Goal: Information Seeking & Learning: Learn about a topic

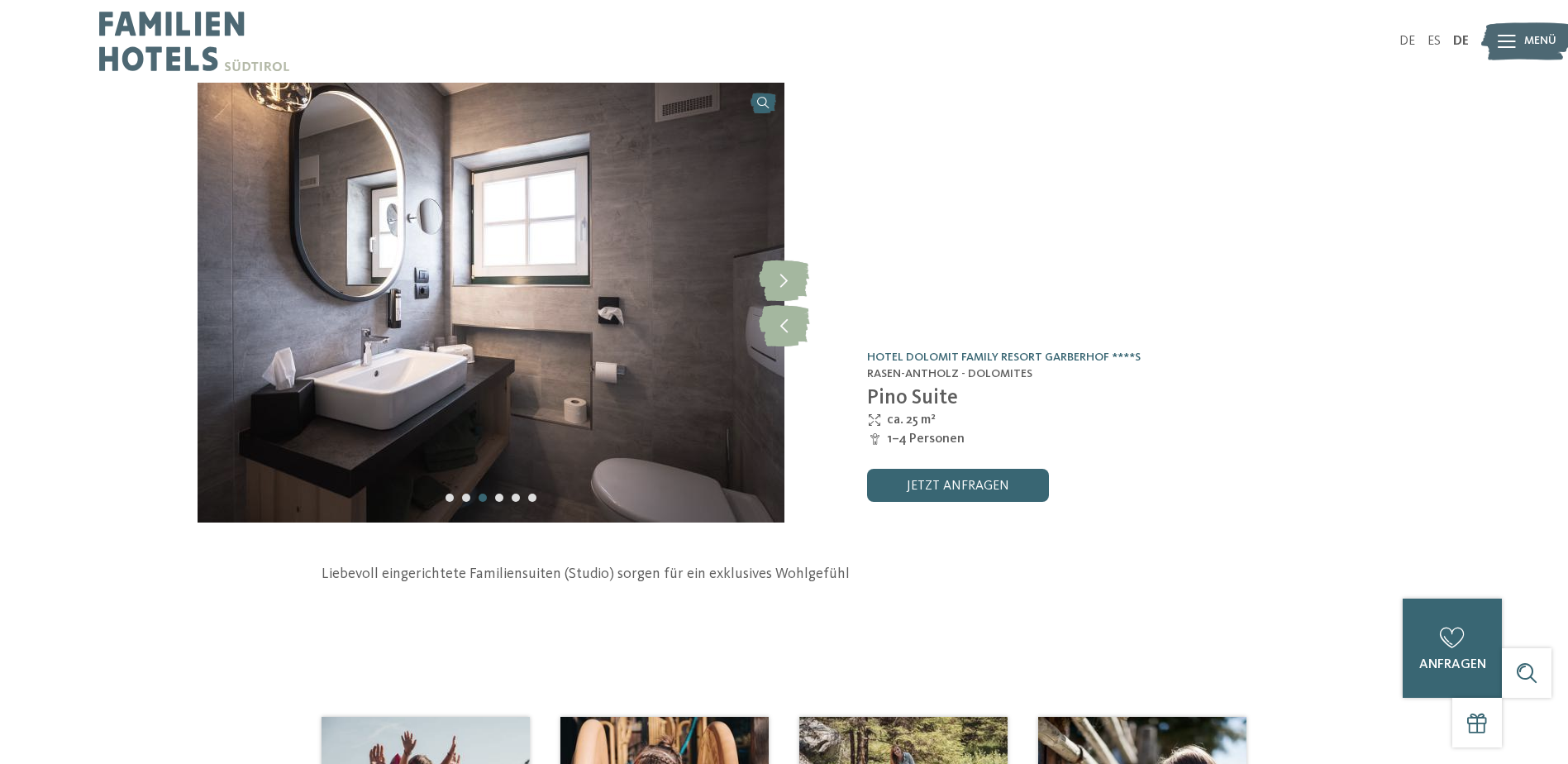
click at [128, 42] on img at bounding box center [194, 41] width 190 height 83
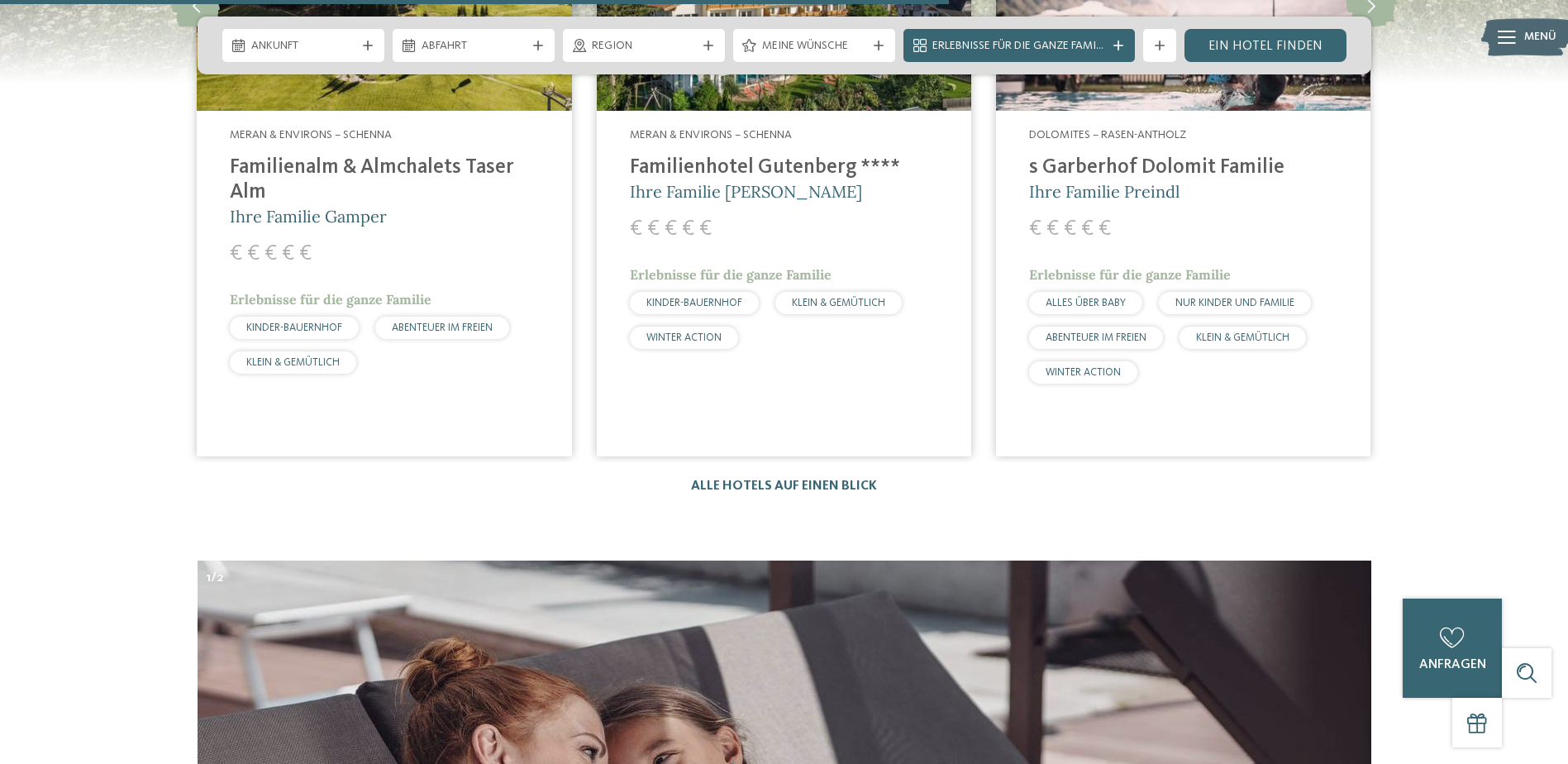
scroll to position [4696, 0]
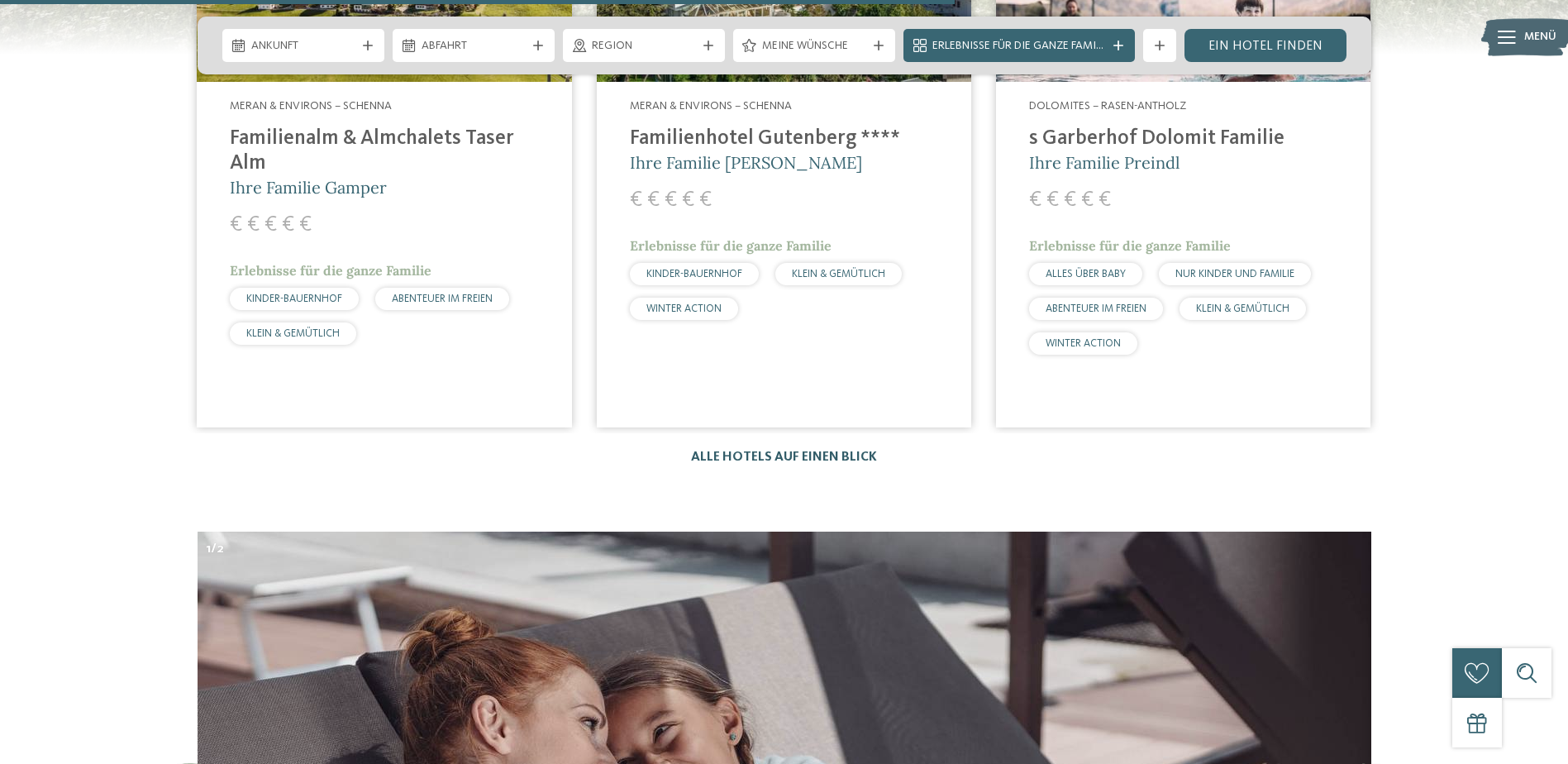
click at [840, 451] on link "Alle Hotels auf einen Blick" at bounding box center [784, 457] width 186 height 13
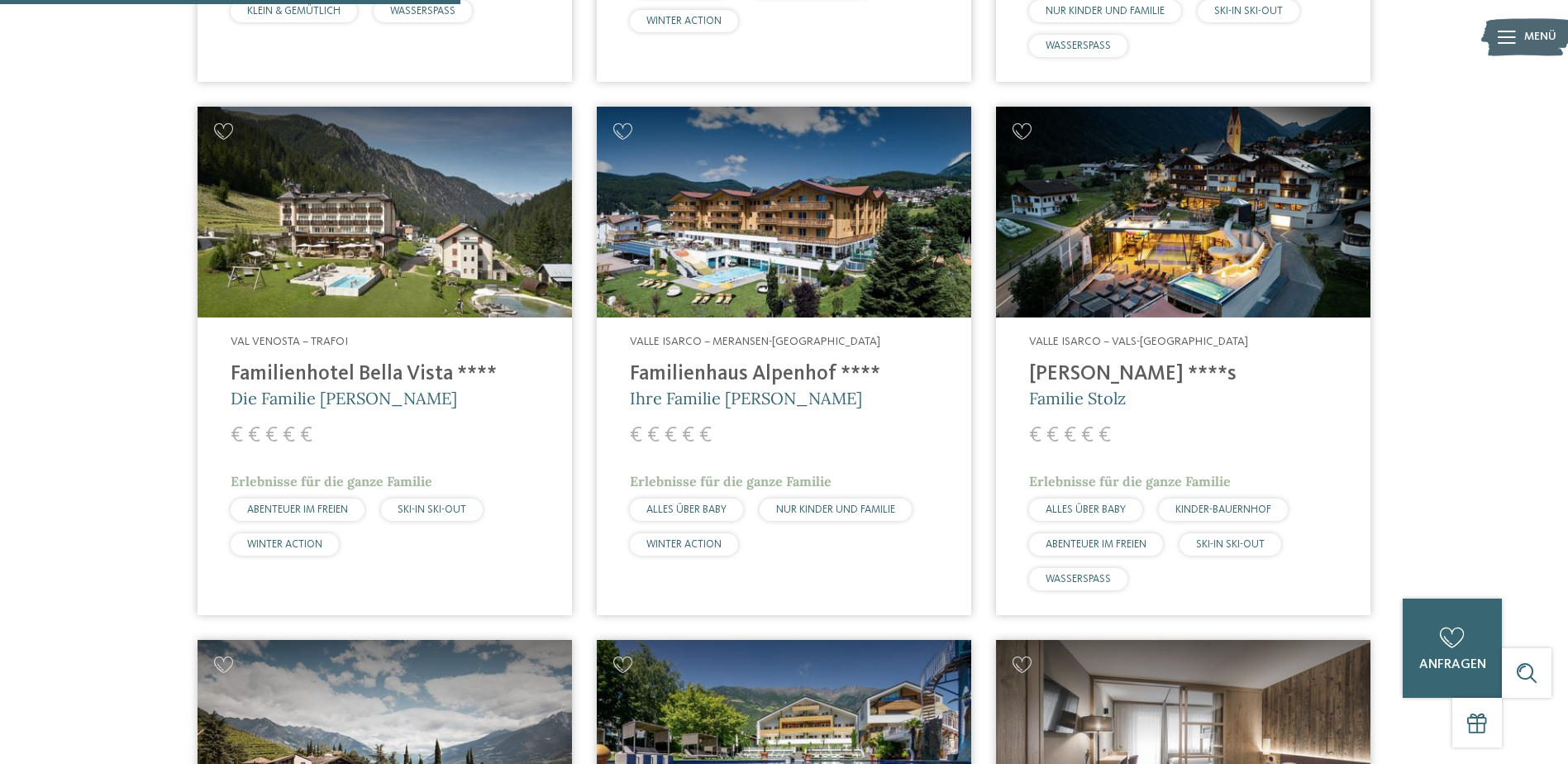
scroll to position [1729, 0]
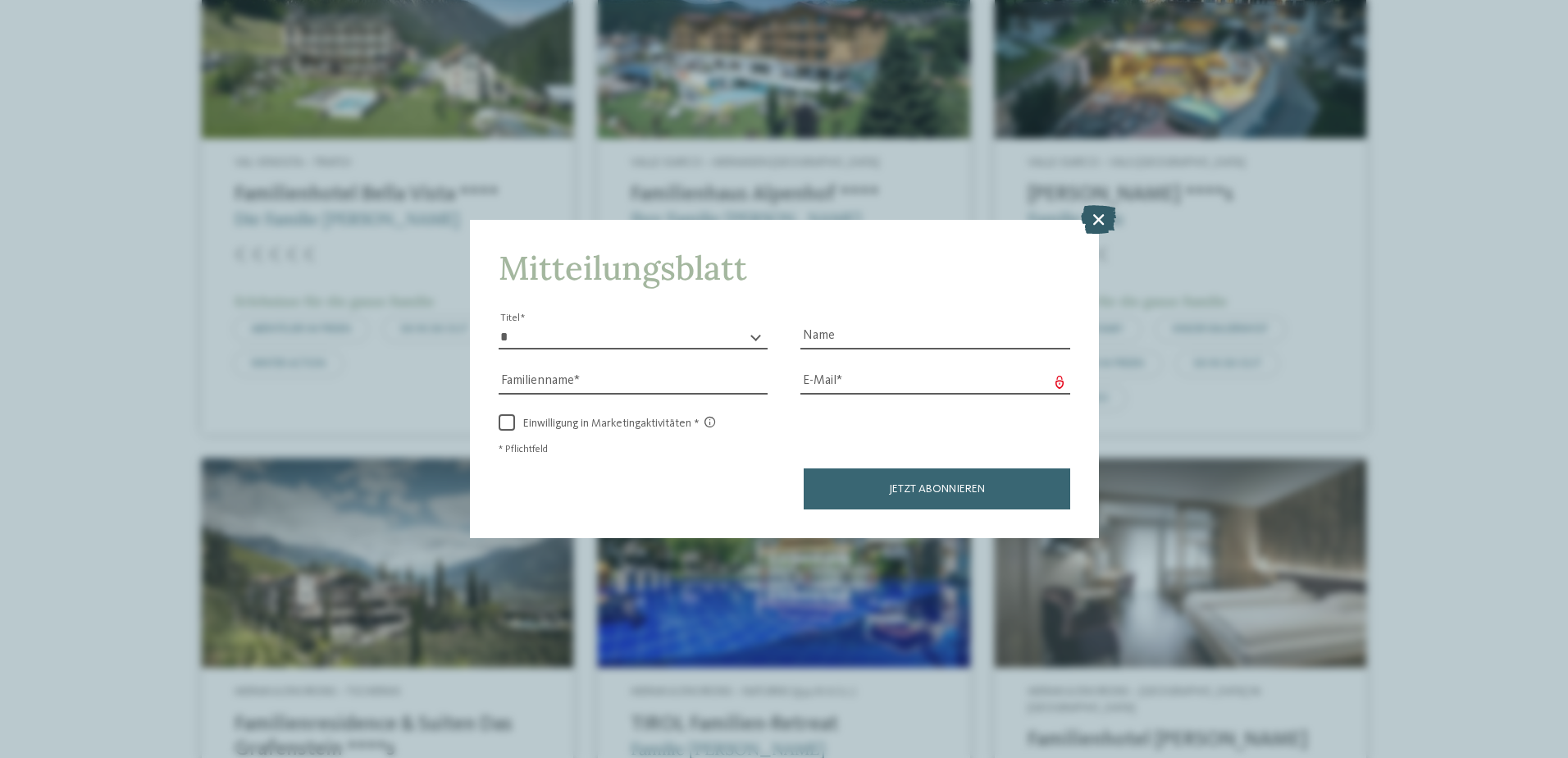
click at [1097, 221] on icon at bounding box center [1099, 218] width 35 height 29
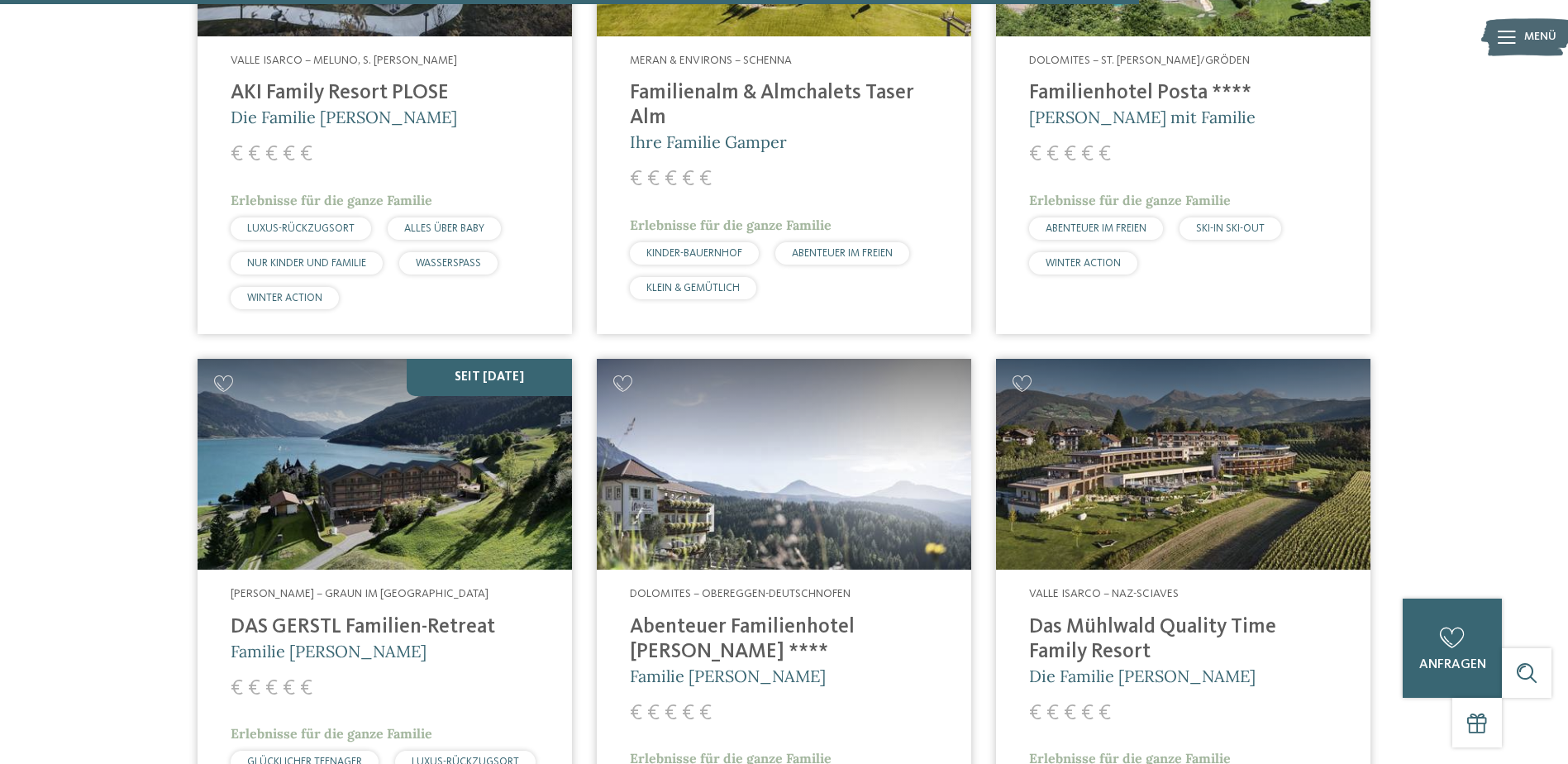
scroll to position [4110, 0]
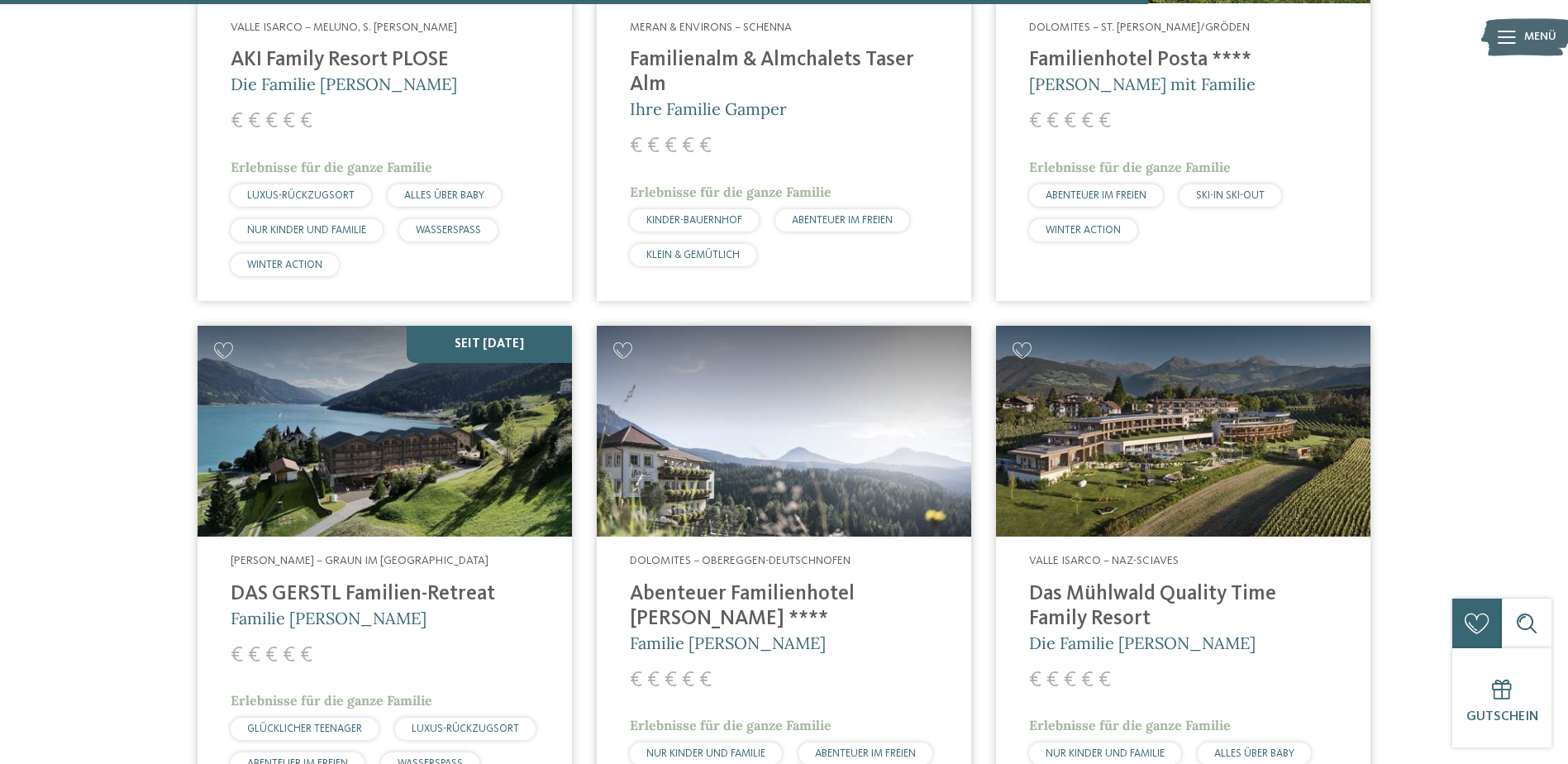
click at [401, 429] on img at bounding box center [385, 431] width 375 height 211
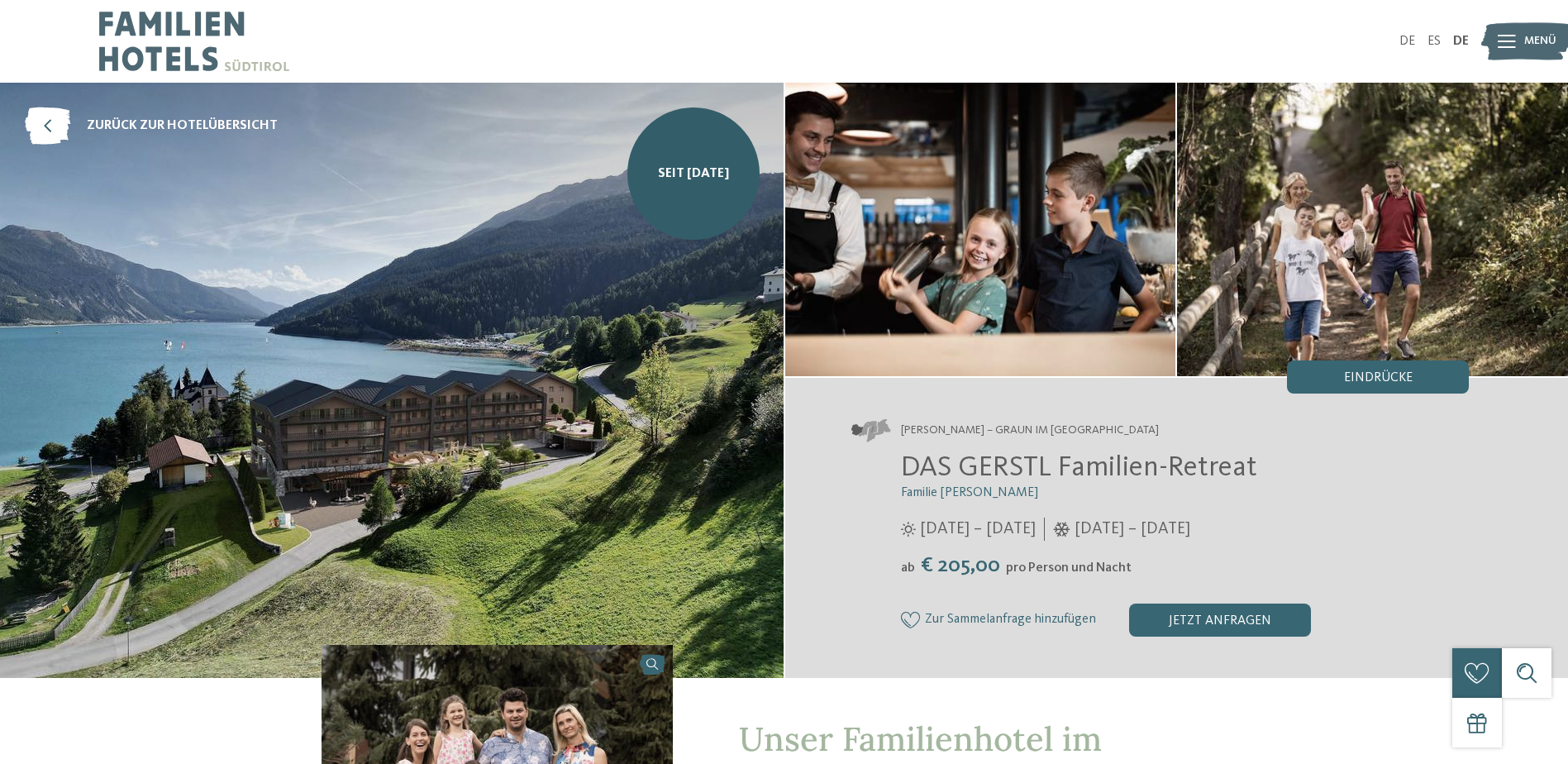
click at [1525, 48] on span "Menü" at bounding box center [1540, 41] width 33 height 17
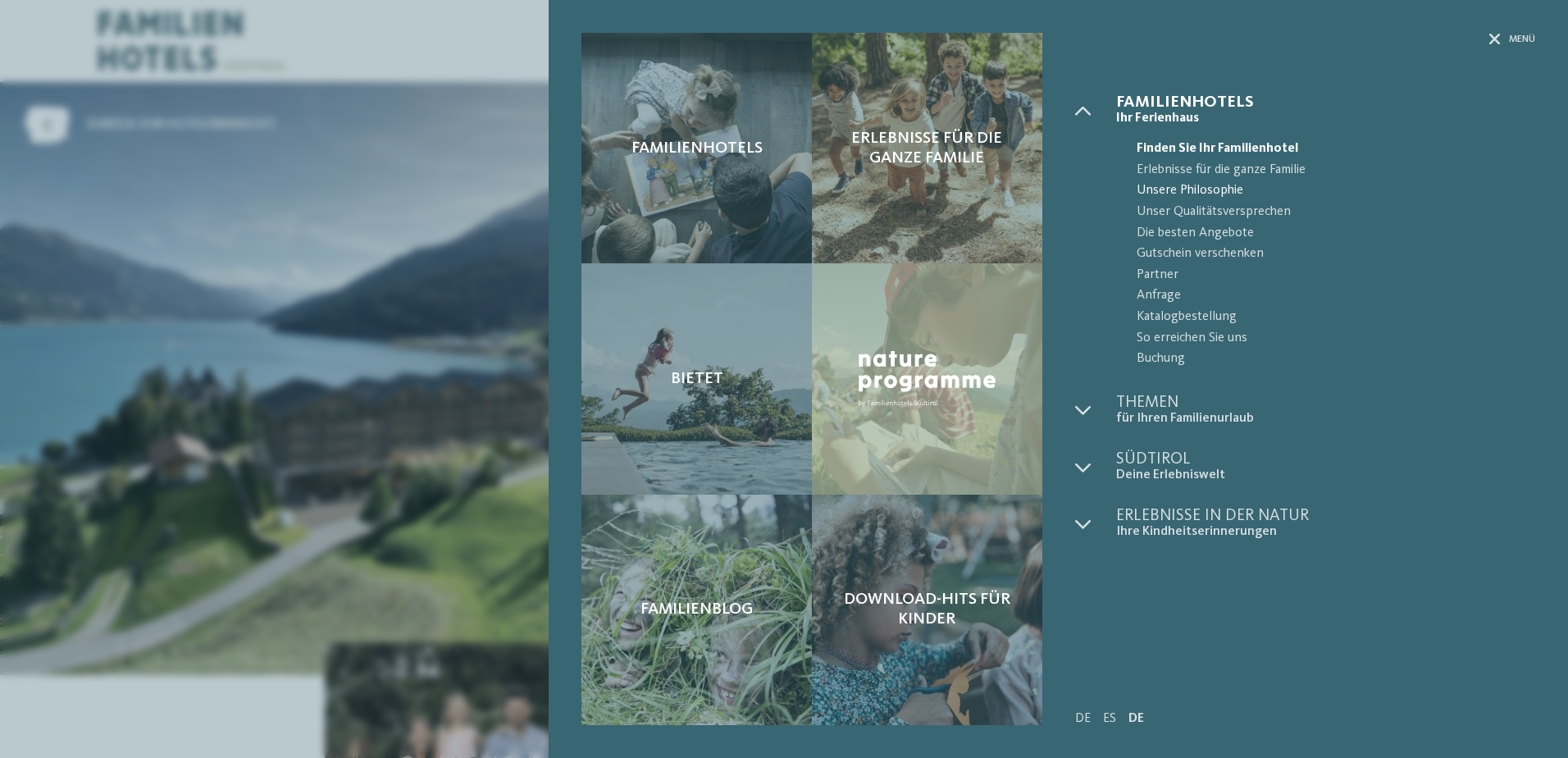
click at [1488, 198] on span "Unsere Philosophie" at bounding box center [1335, 190] width 398 height 21
click at [198, 190] on div "Familienhotels Erlebnisse für die ganze Familie Bietet ES" at bounding box center [784, 379] width 1568 height 758
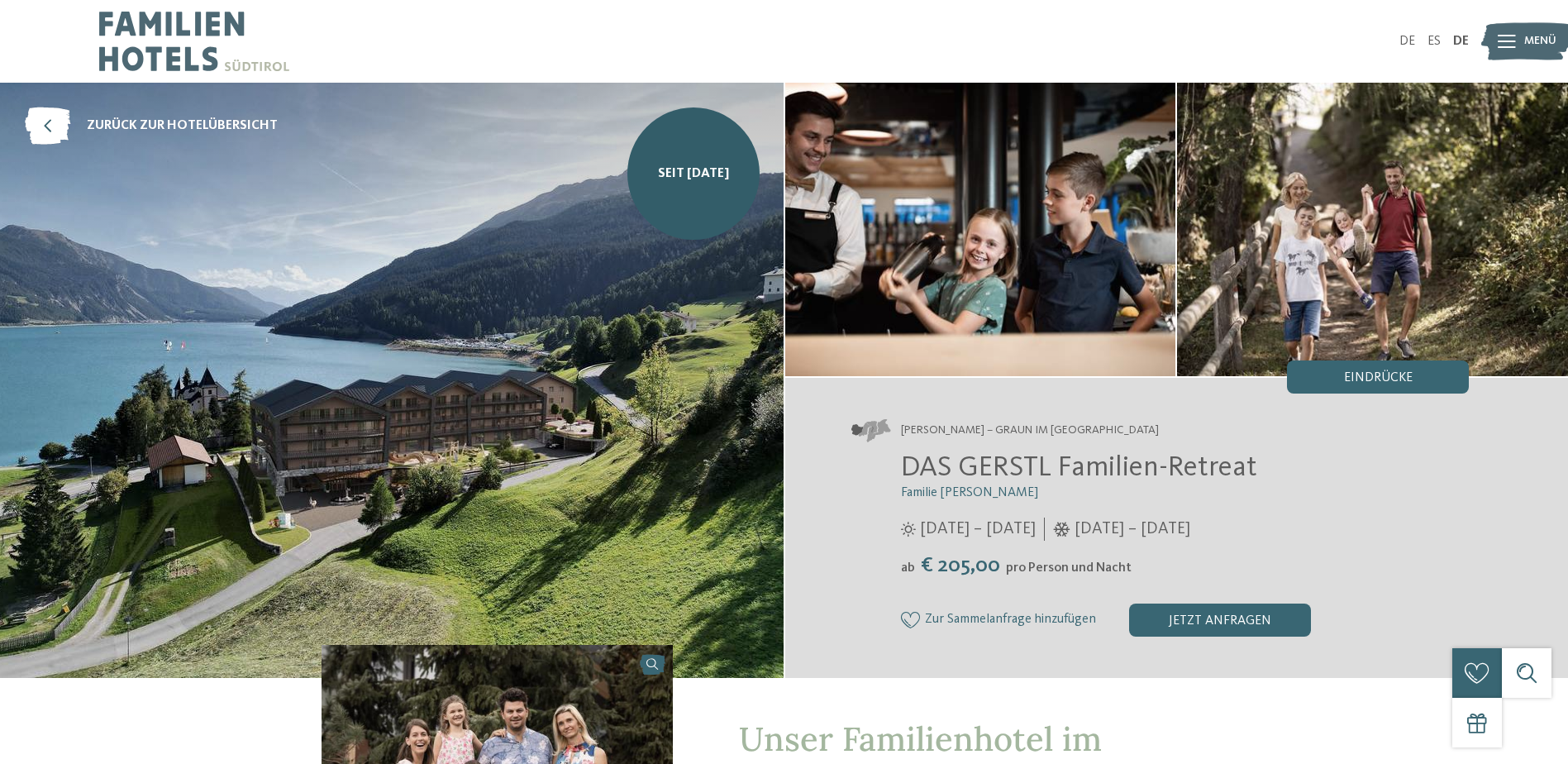
click at [579, 313] on img at bounding box center [391, 380] width 784 height 595
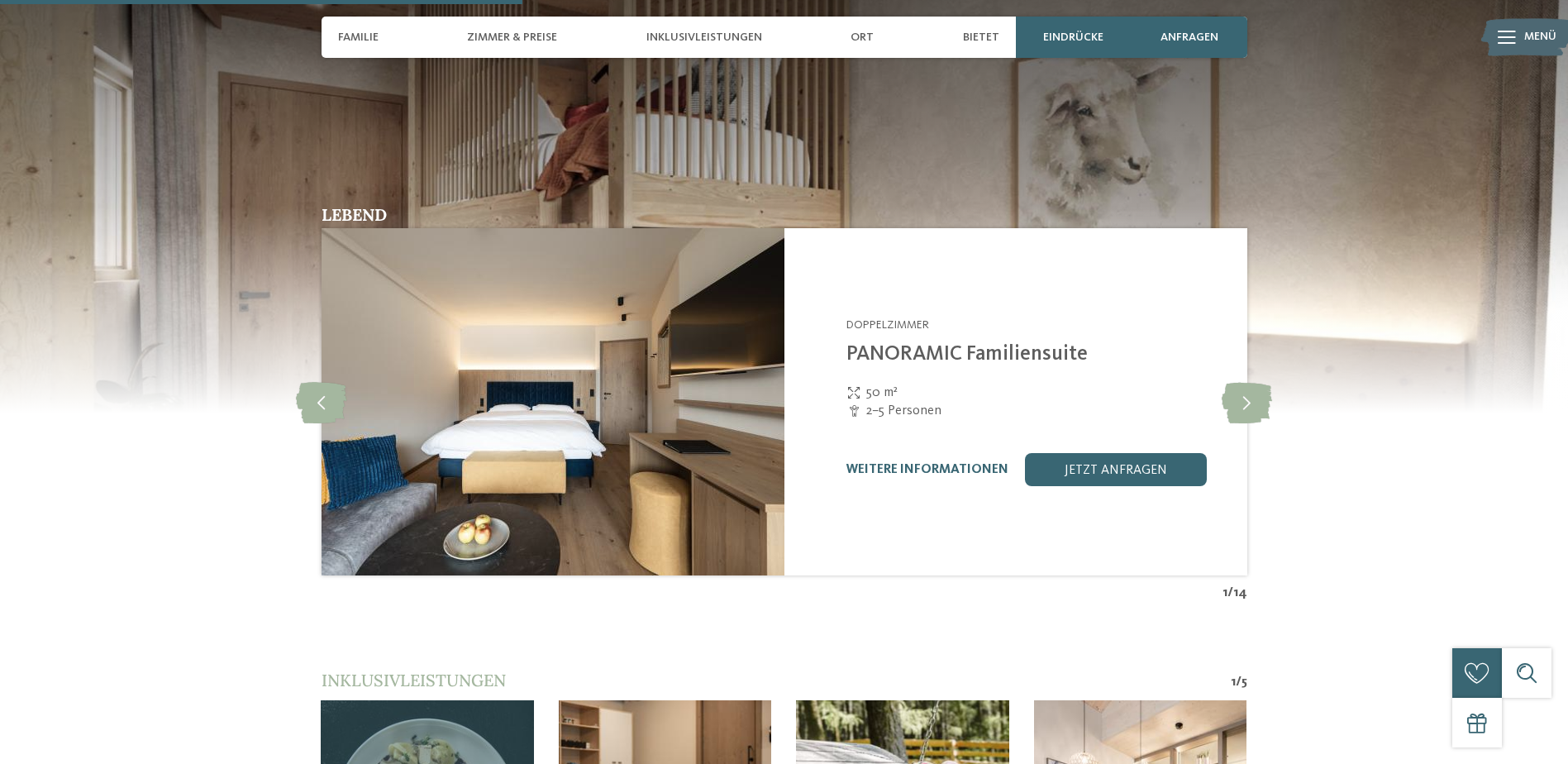
scroll to position [1762, 0]
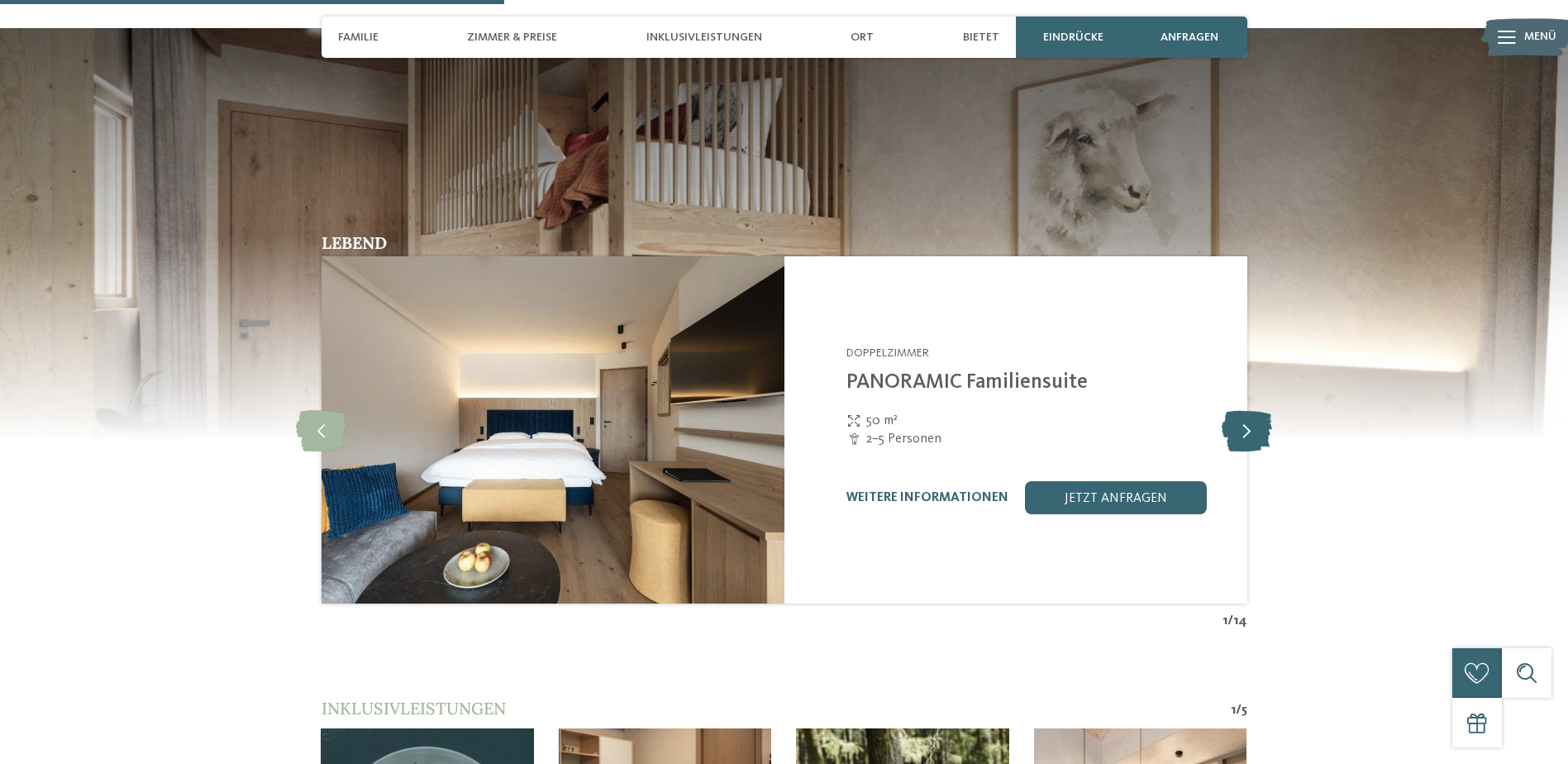
click at [1249, 432] on icon at bounding box center [1248, 430] width 50 height 41
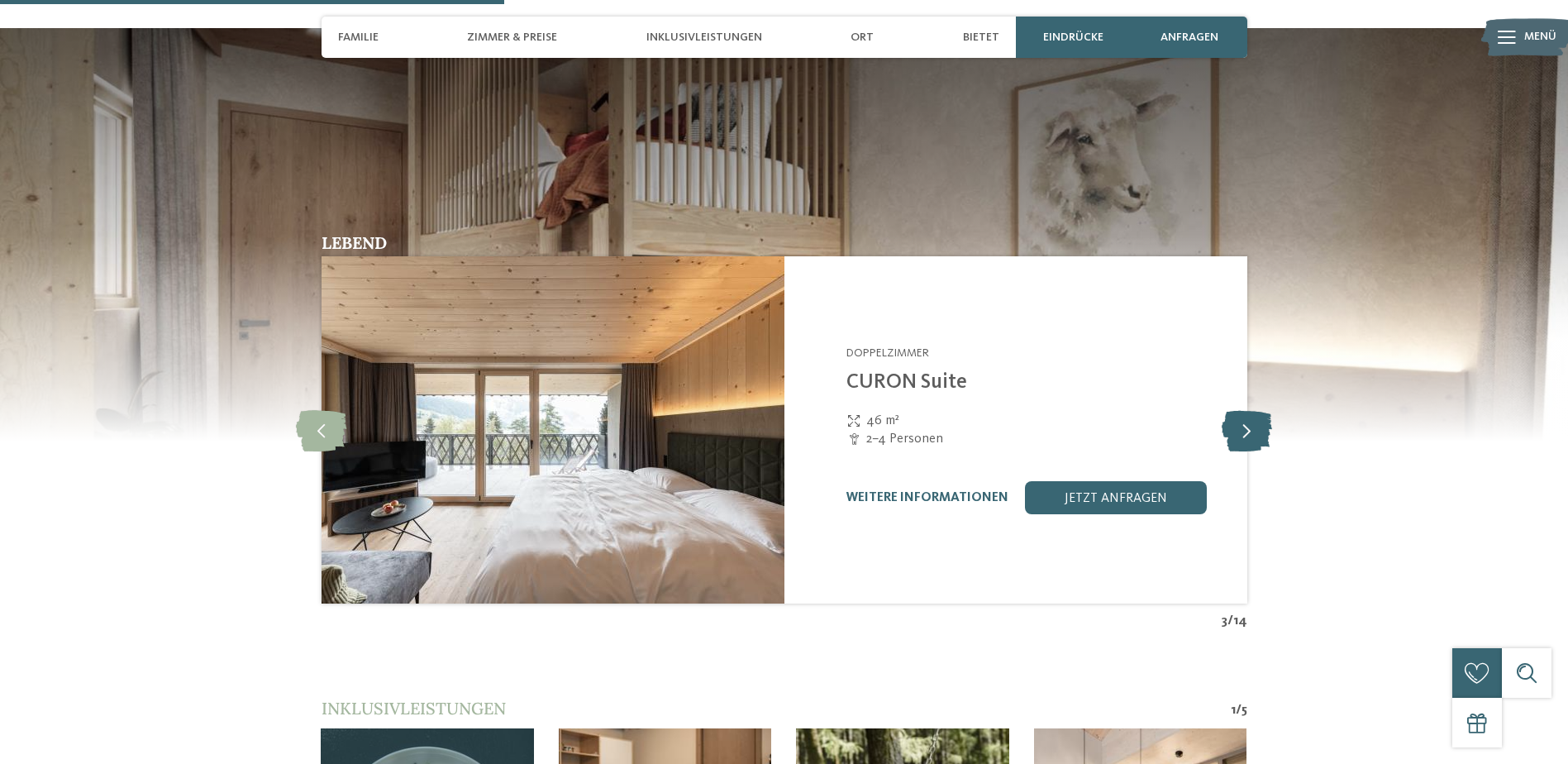
click at [1249, 432] on icon at bounding box center [1248, 430] width 50 height 41
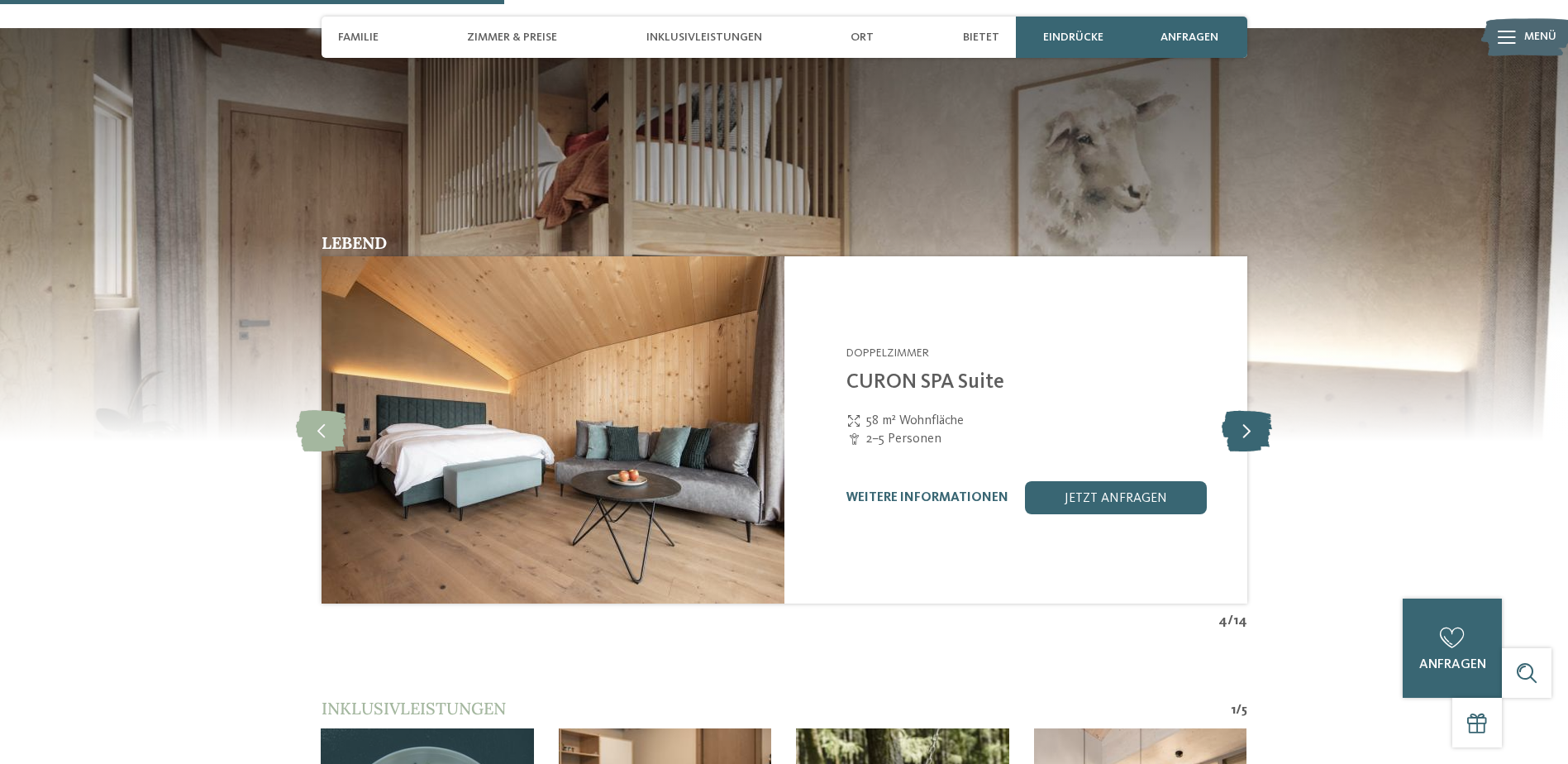
click at [1249, 432] on icon at bounding box center [1248, 430] width 50 height 41
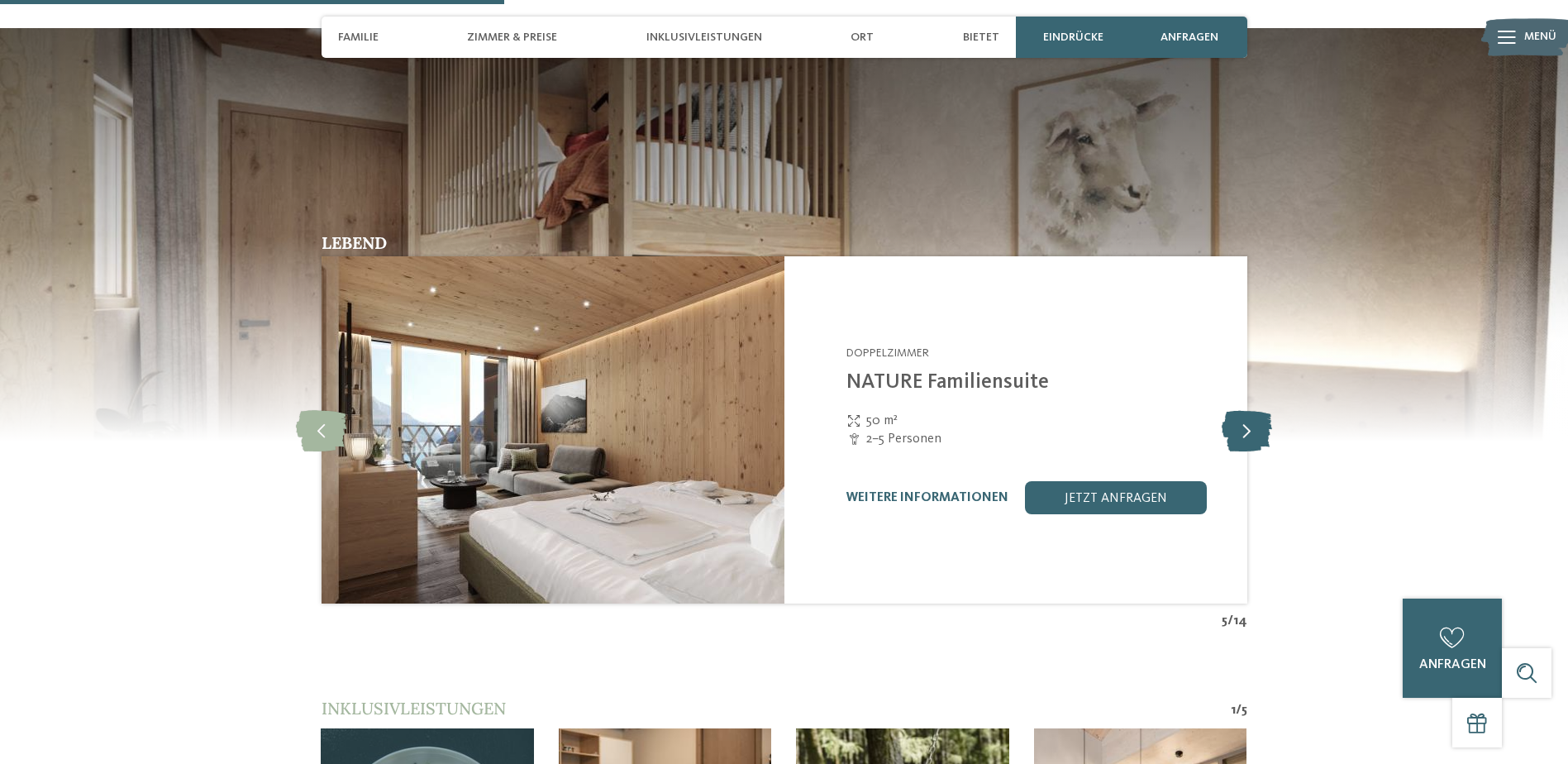
click at [1249, 432] on icon at bounding box center [1248, 430] width 50 height 41
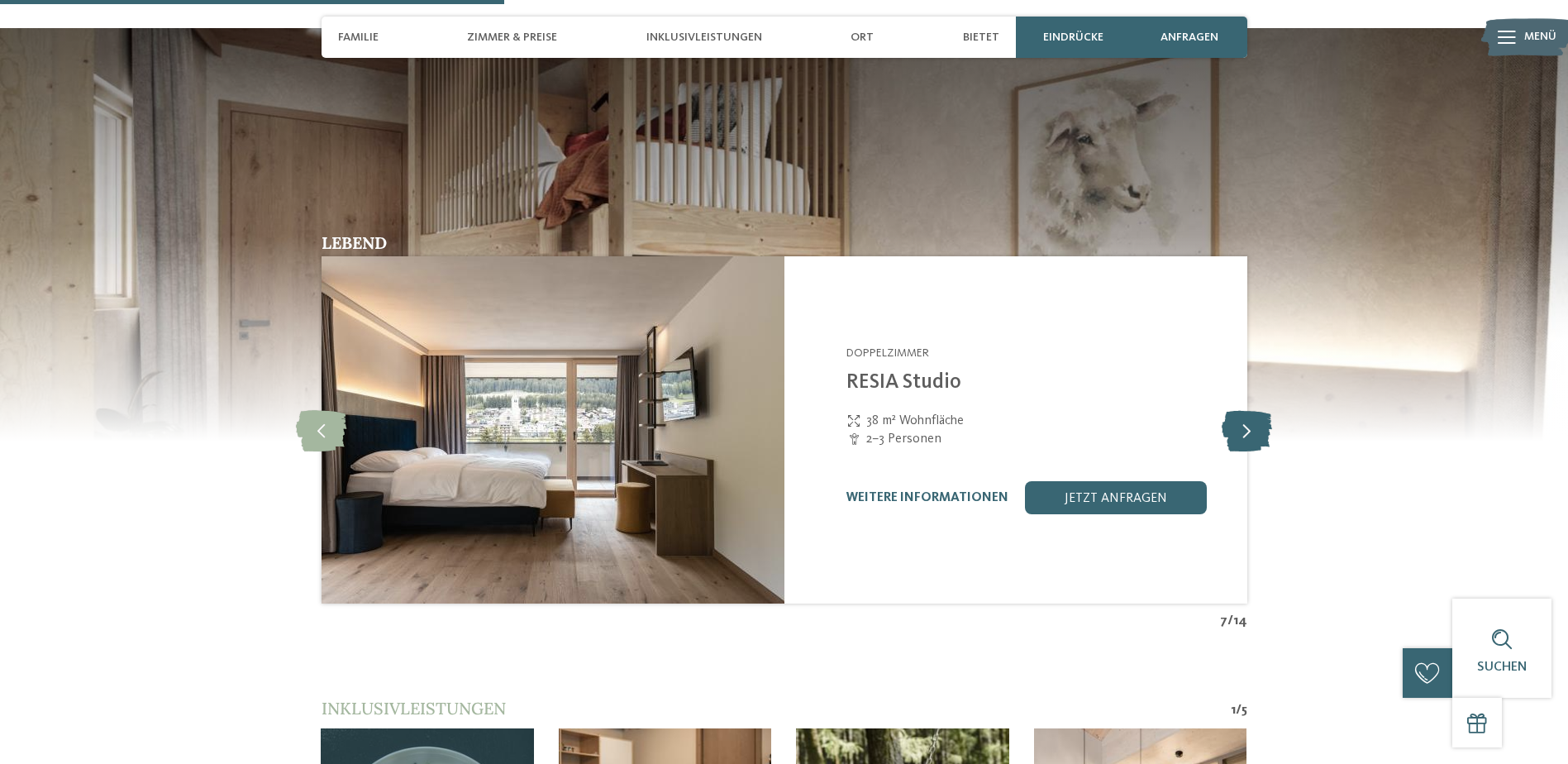
click at [1249, 432] on icon at bounding box center [1248, 430] width 50 height 41
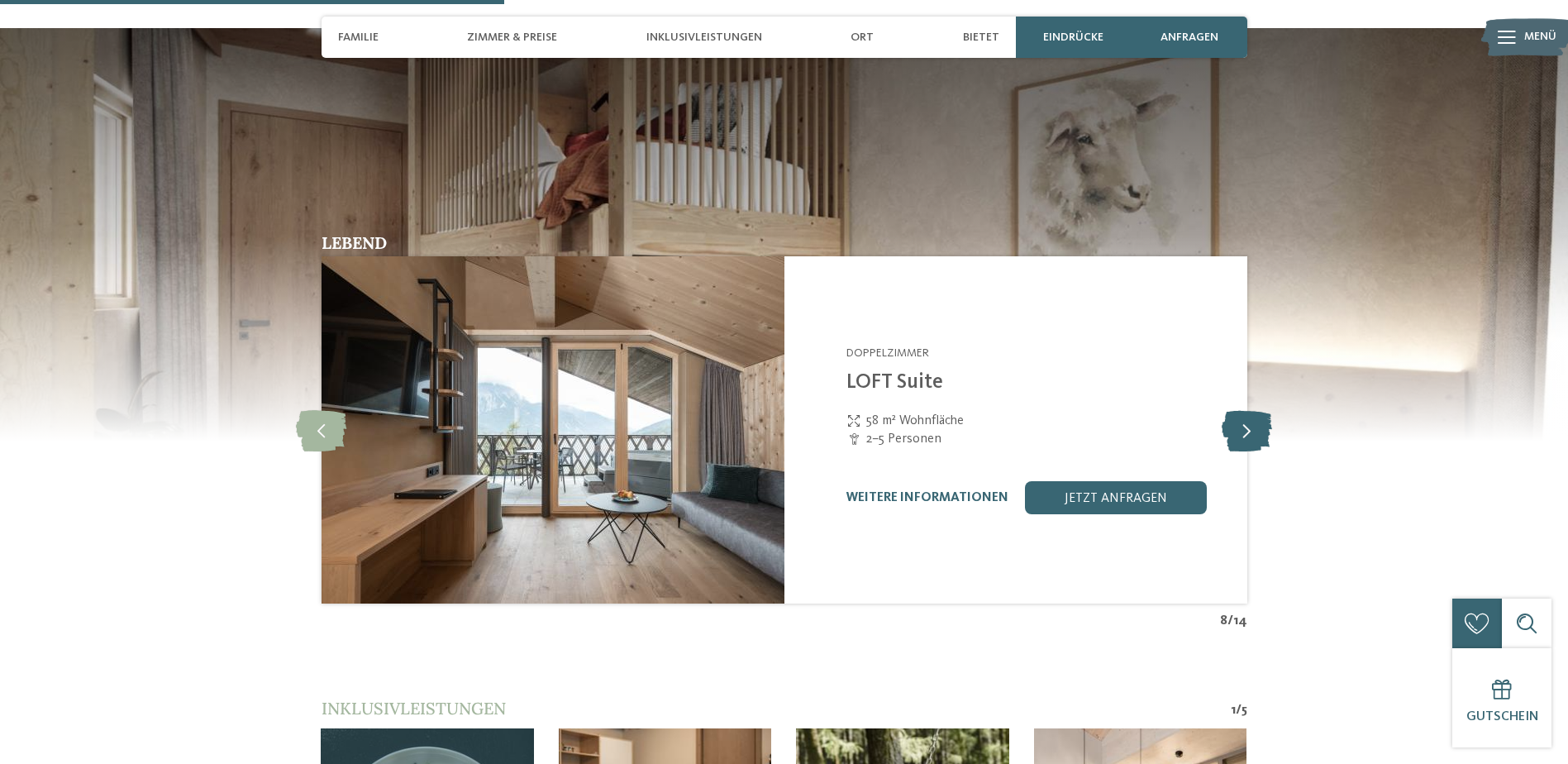
click at [1249, 432] on icon at bounding box center [1248, 430] width 50 height 41
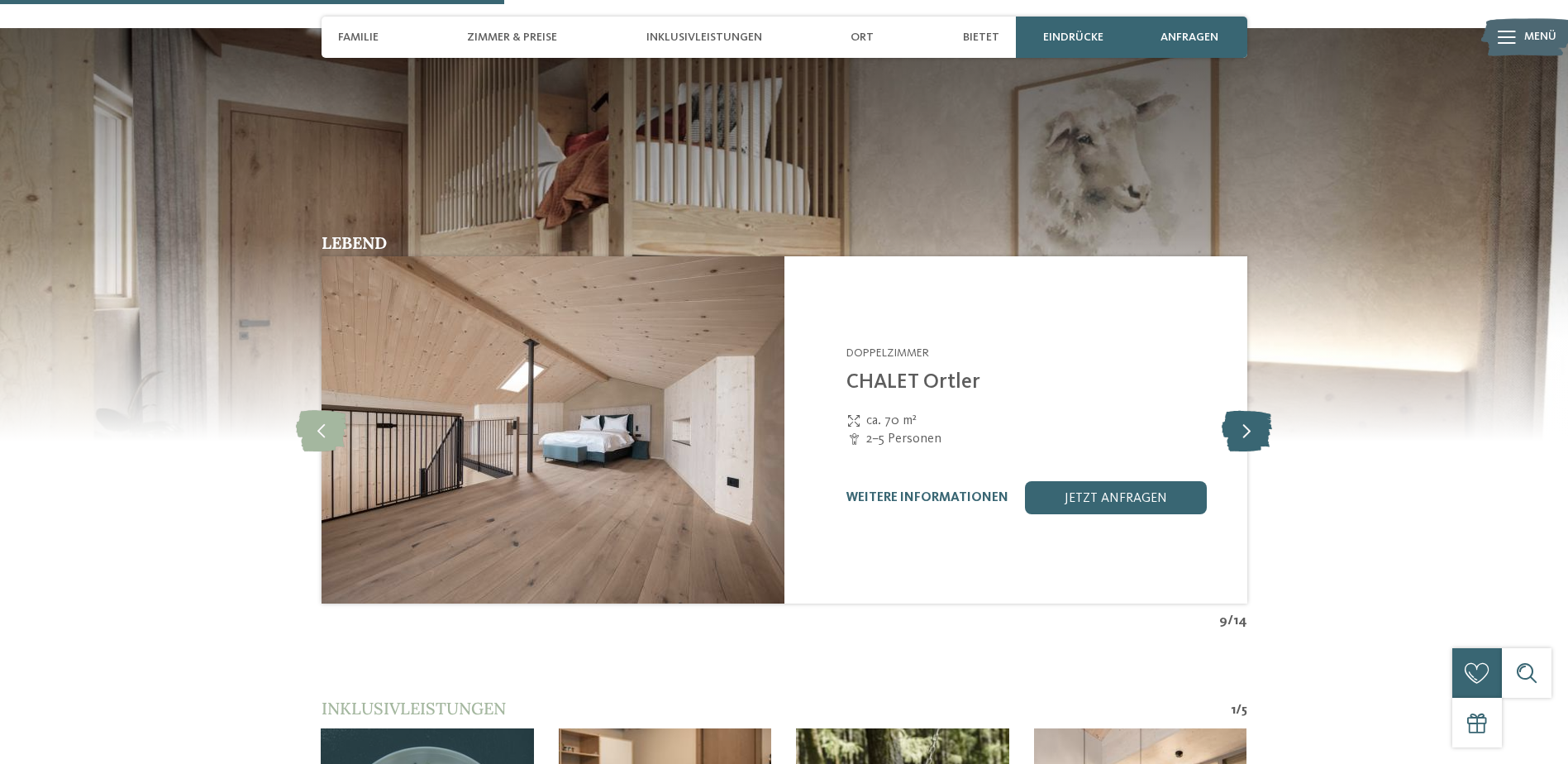
click at [1249, 432] on icon at bounding box center [1248, 430] width 50 height 41
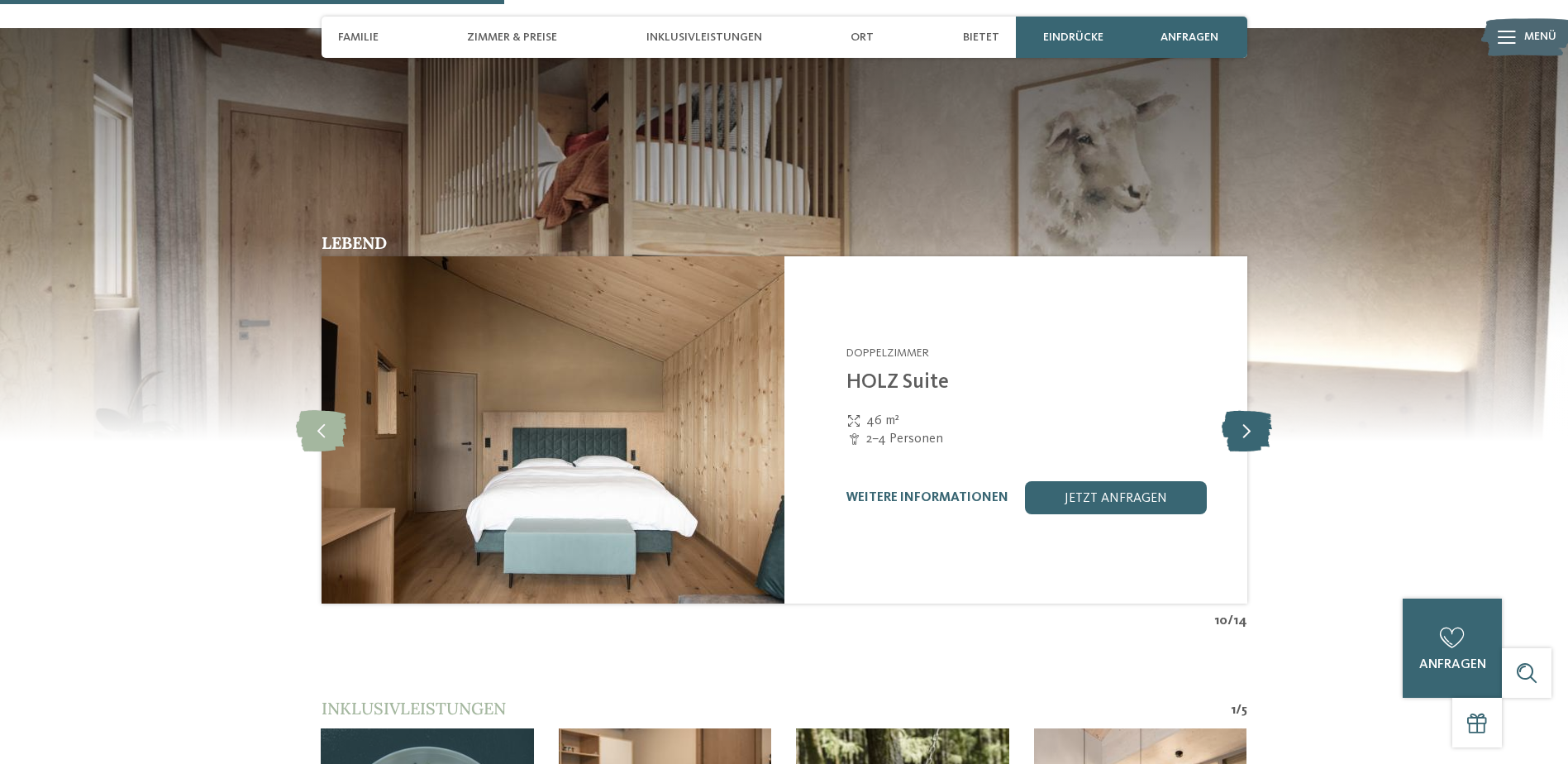
click at [1249, 432] on icon at bounding box center [1248, 430] width 50 height 41
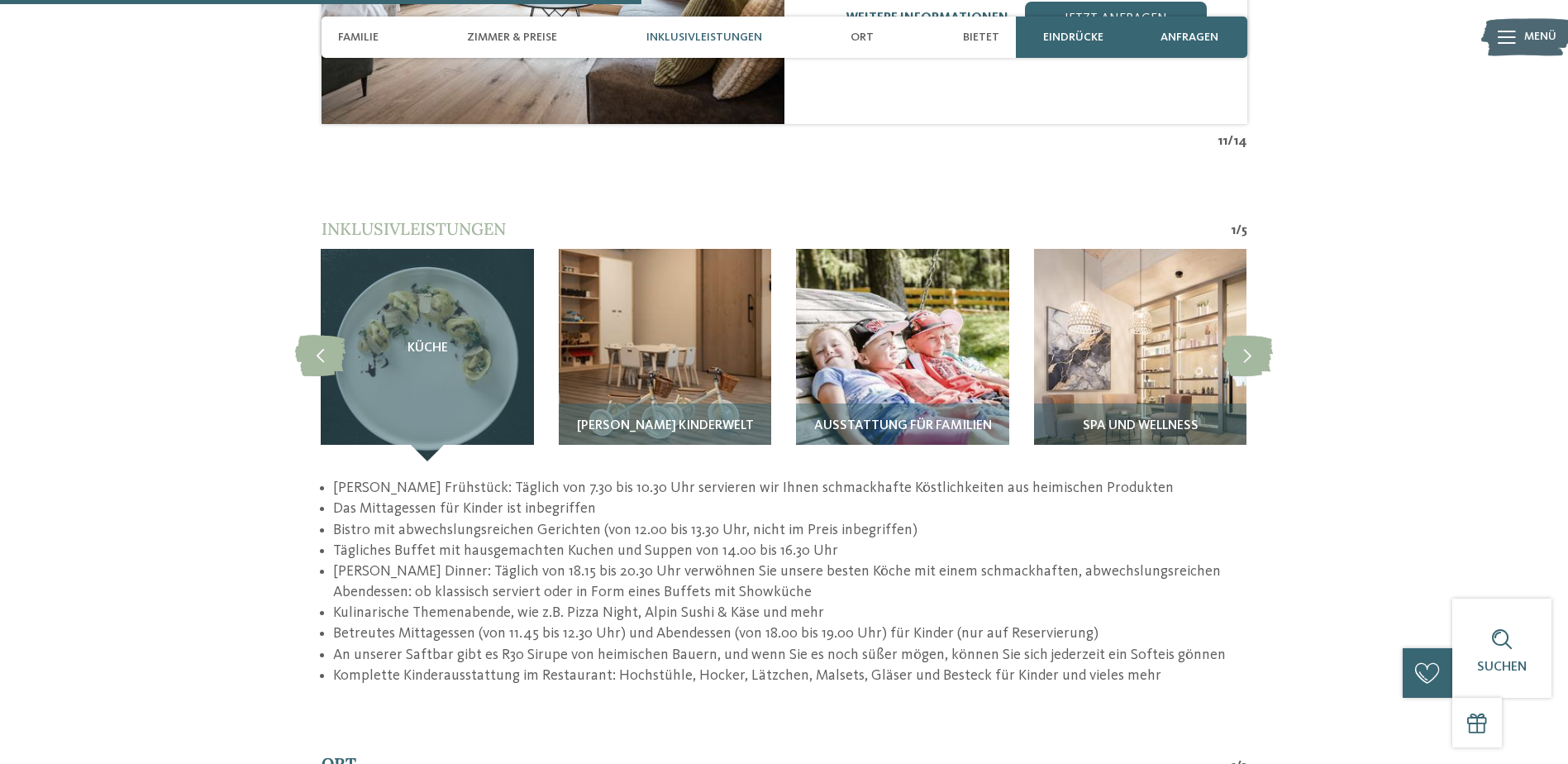
scroll to position [2241, 0]
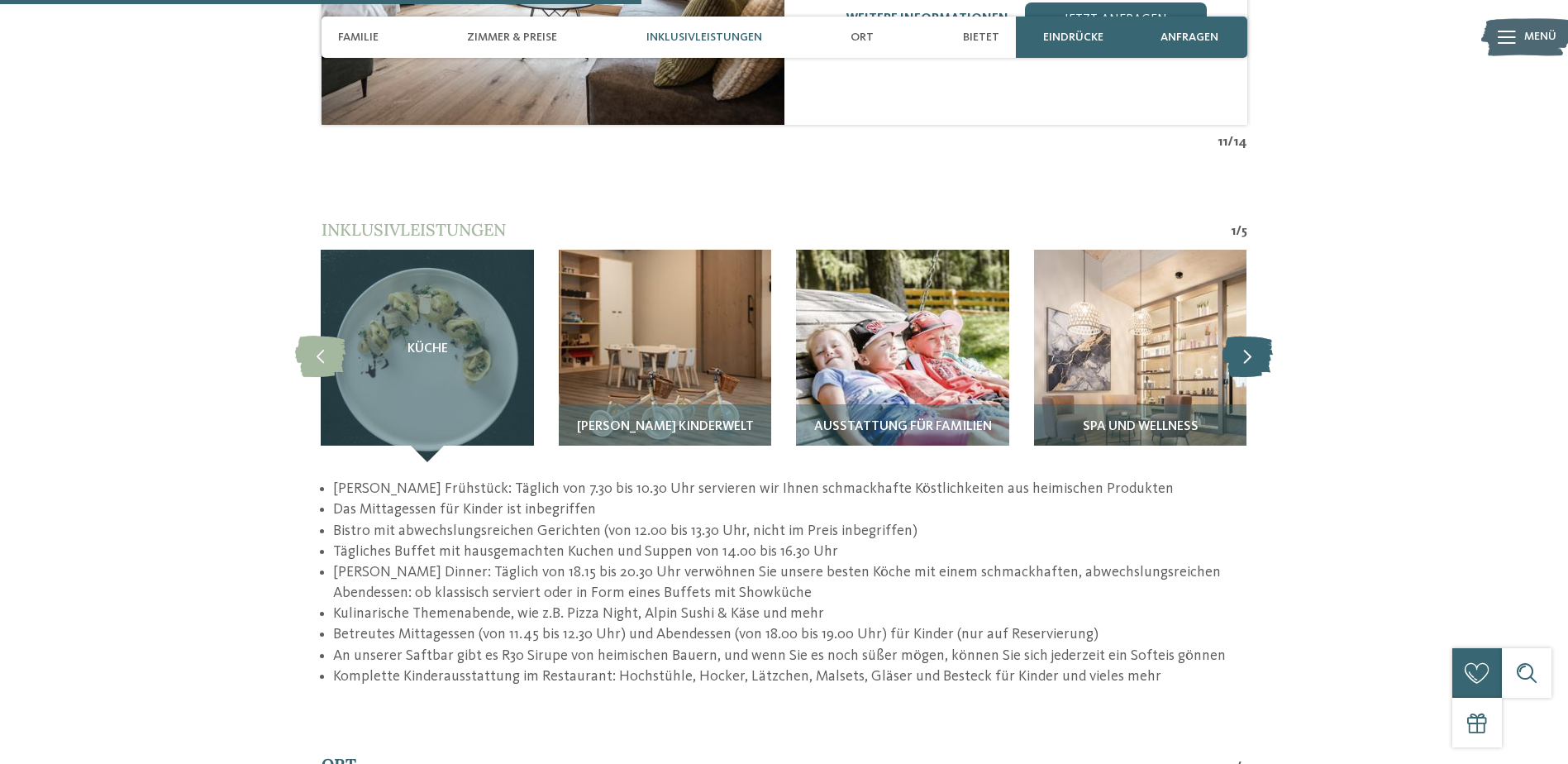
click at [1258, 360] on icon at bounding box center [1248, 355] width 50 height 41
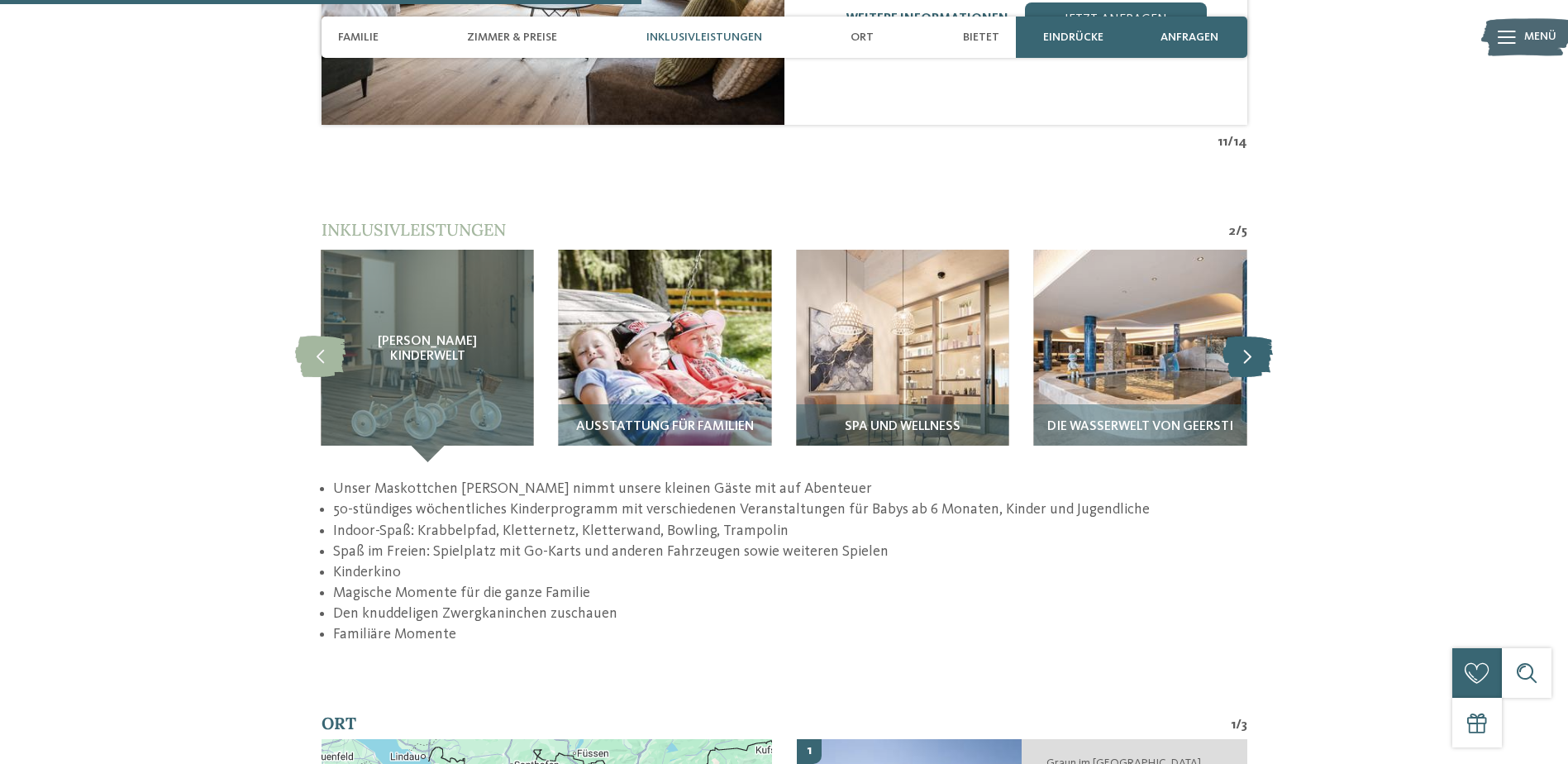
click at [1258, 360] on icon at bounding box center [1248, 355] width 50 height 41
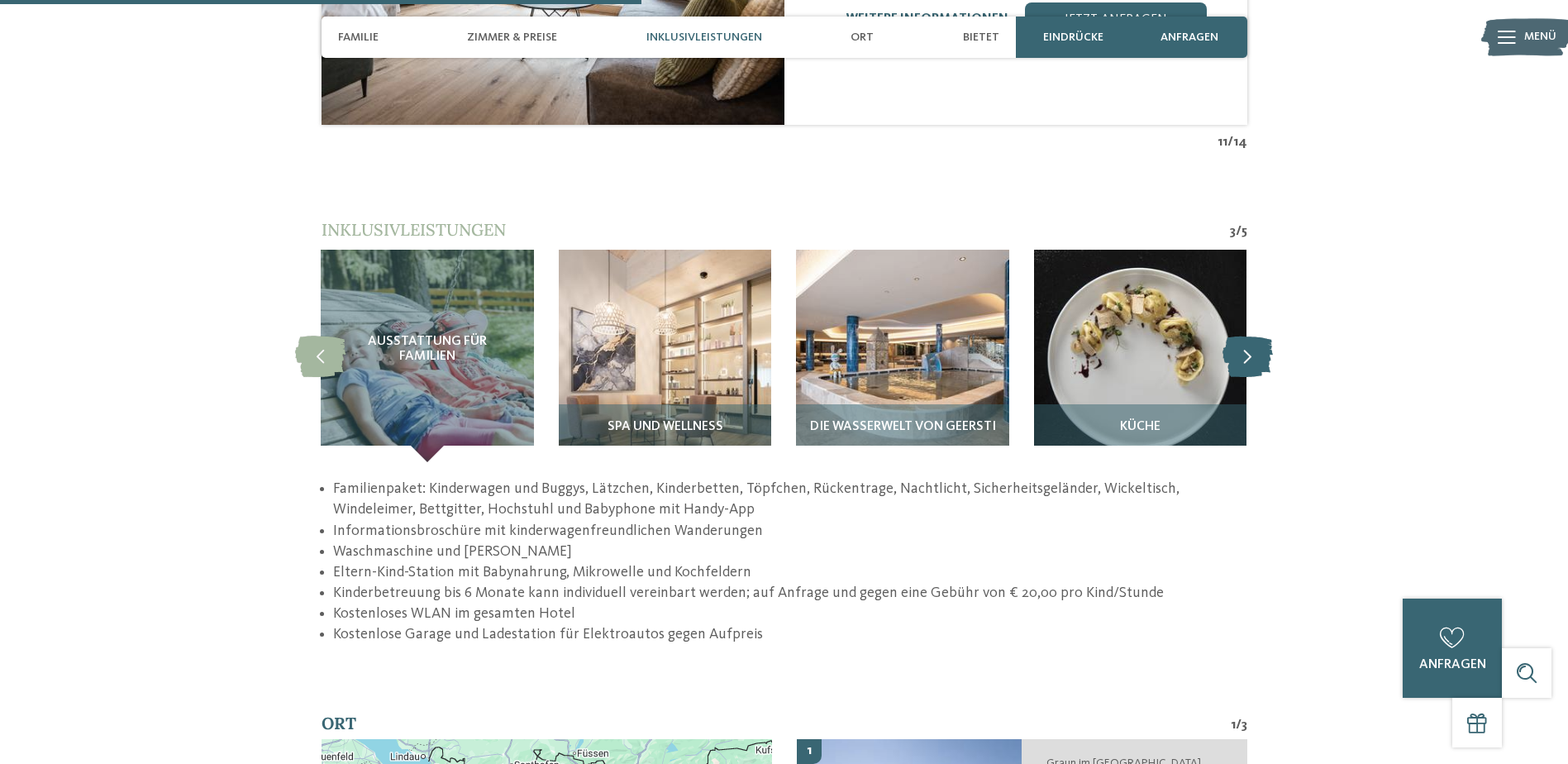
click at [1258, 360] on icon at bounding box center [1248, 355] width 50 height 41
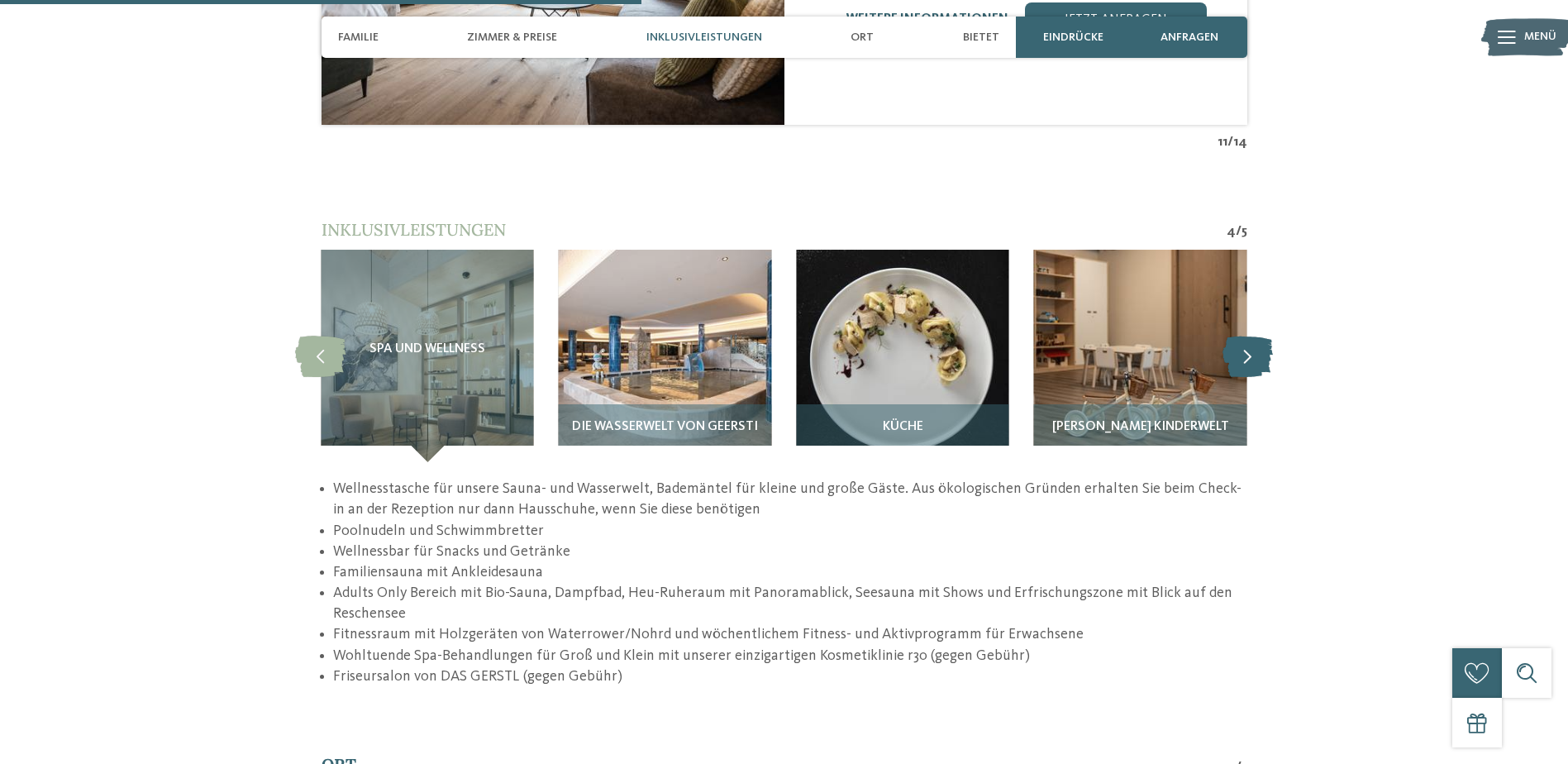
click at [1258, 360] on icon at bounding box center [1248, 355] width 50 height 41
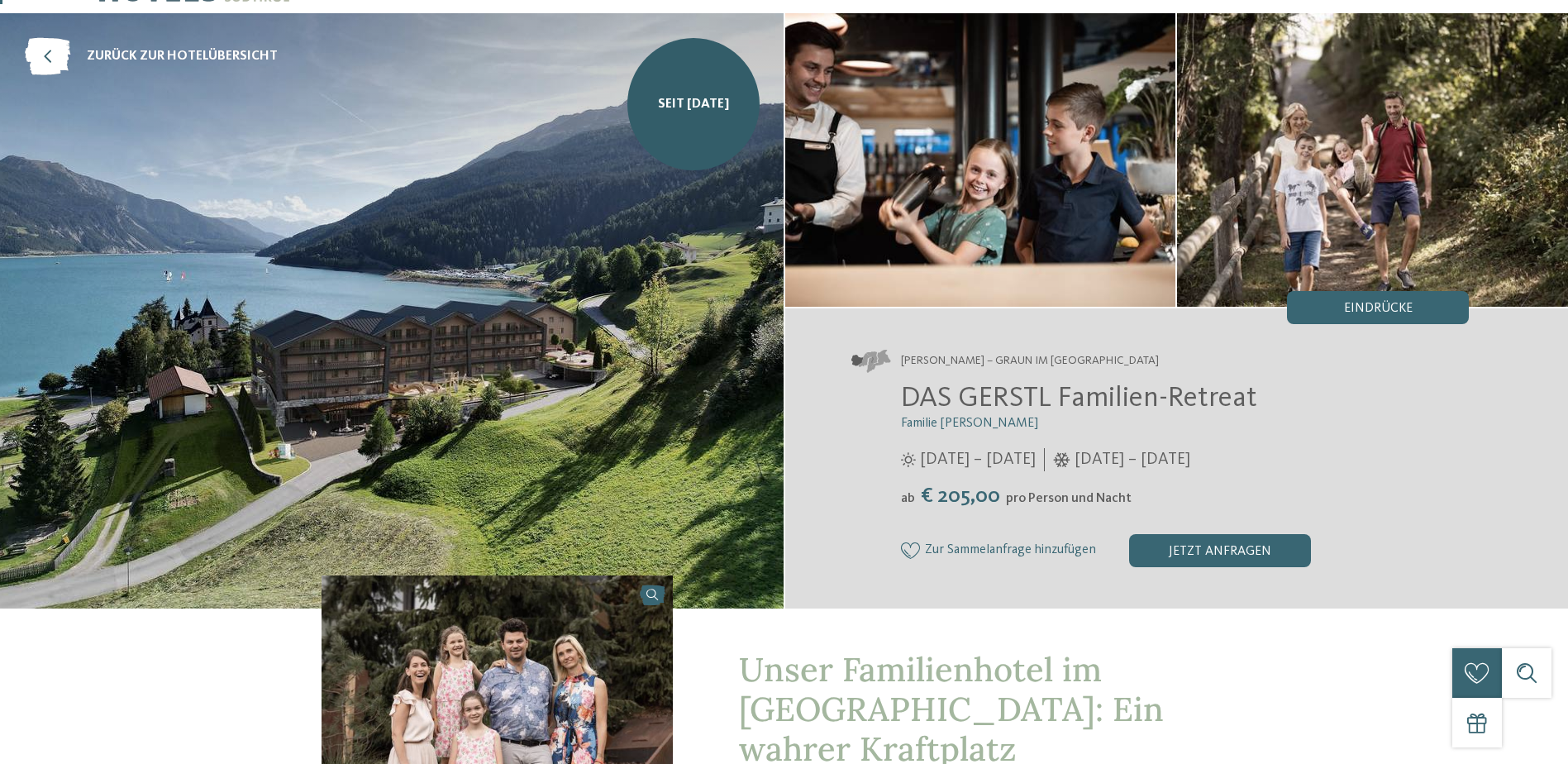
scroll to position [0, 0]
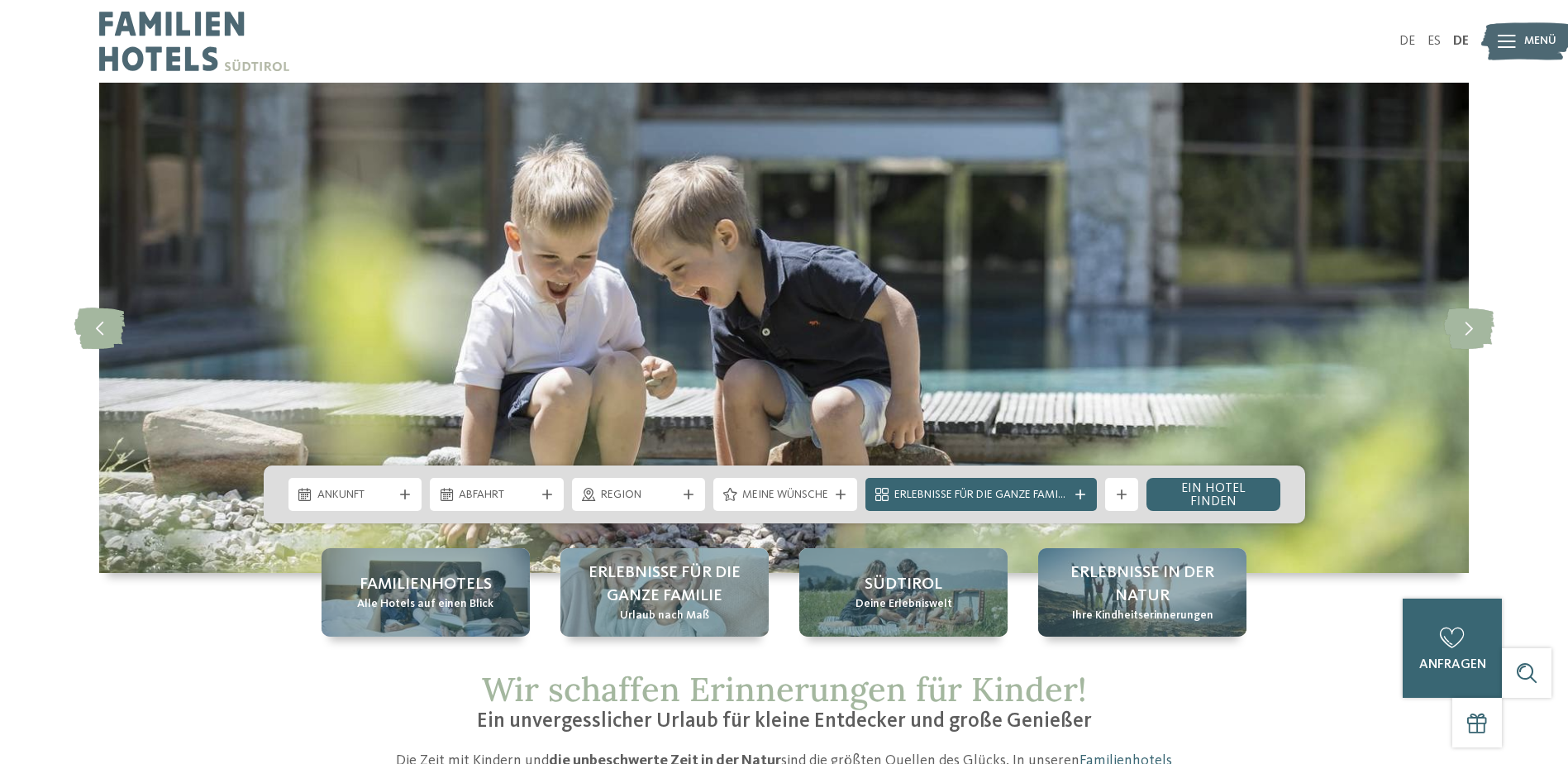
click at [1526, 41] on span "Menü" at bounding box center [1540, 41] width 33 height 17
